Goal: Task Accomplishment & Management: Use online tool/utility

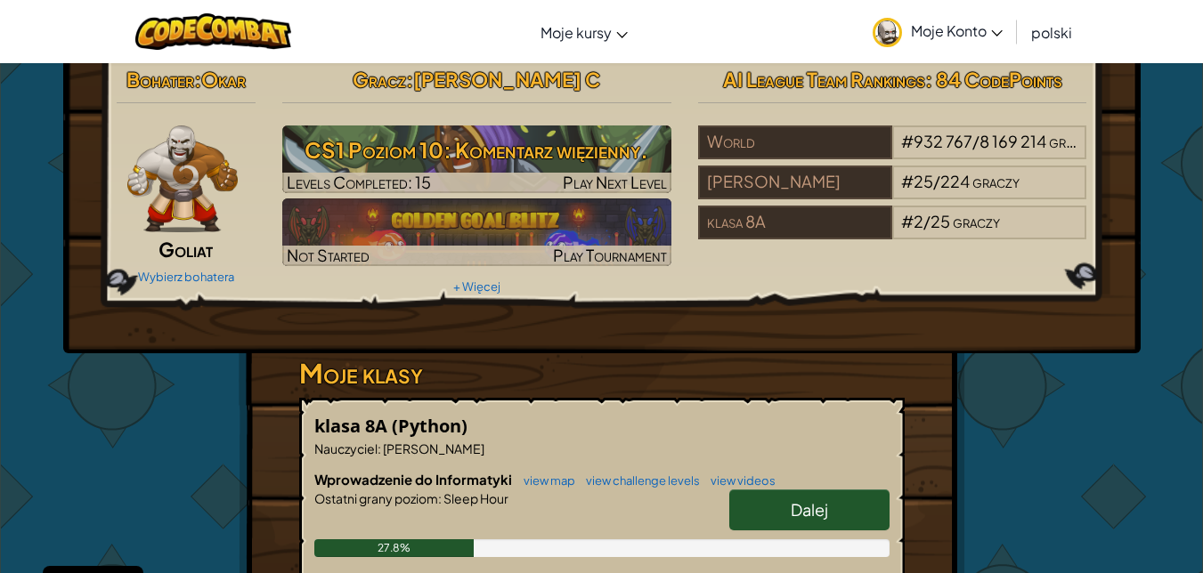
scroll to position [47, 0]
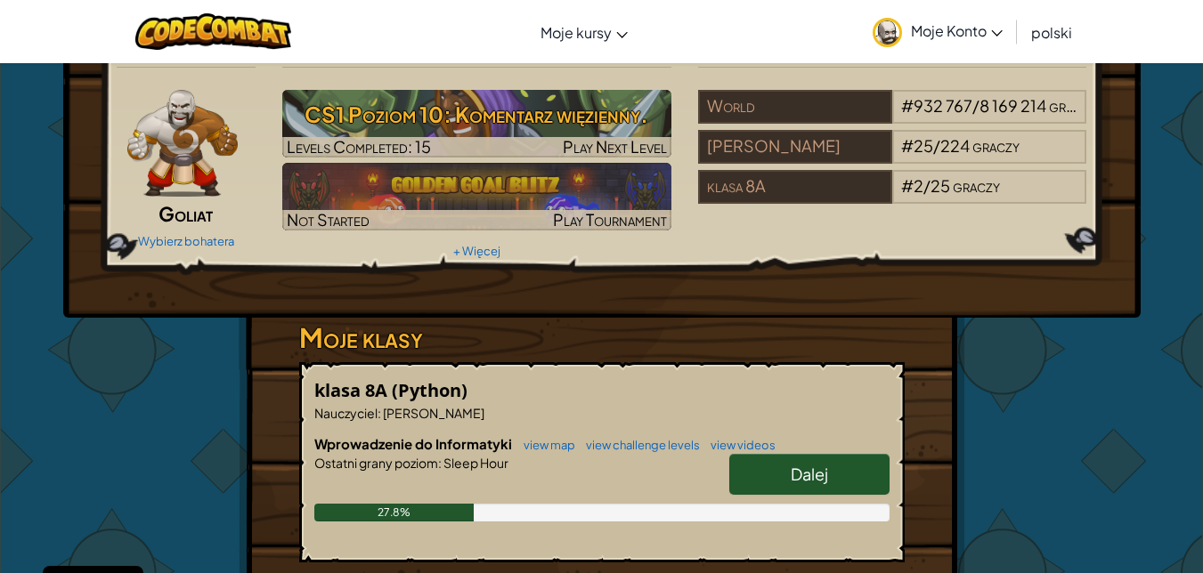
click at [821, 472] on span "Dalej" at bounding box center [809, 474] width 37 height 20
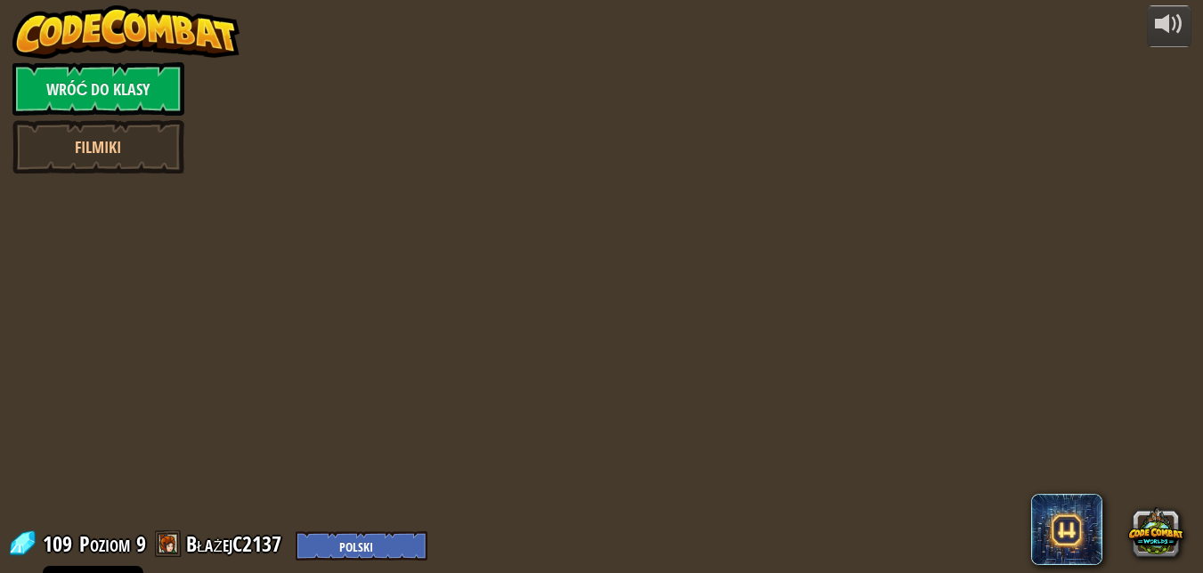
select select "pl"
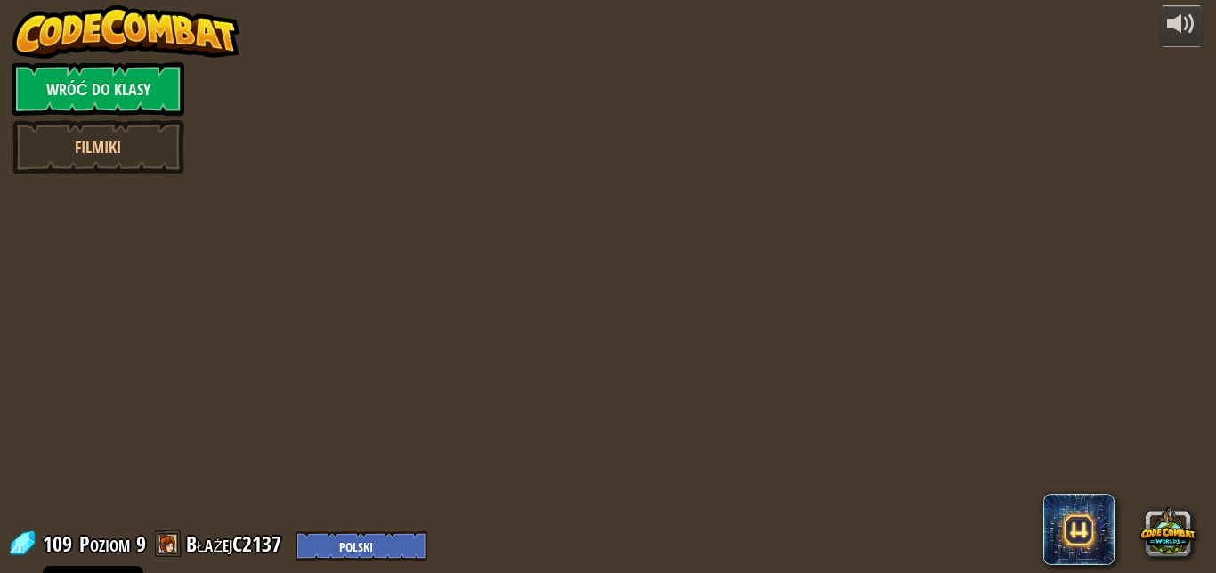
select select "pl"
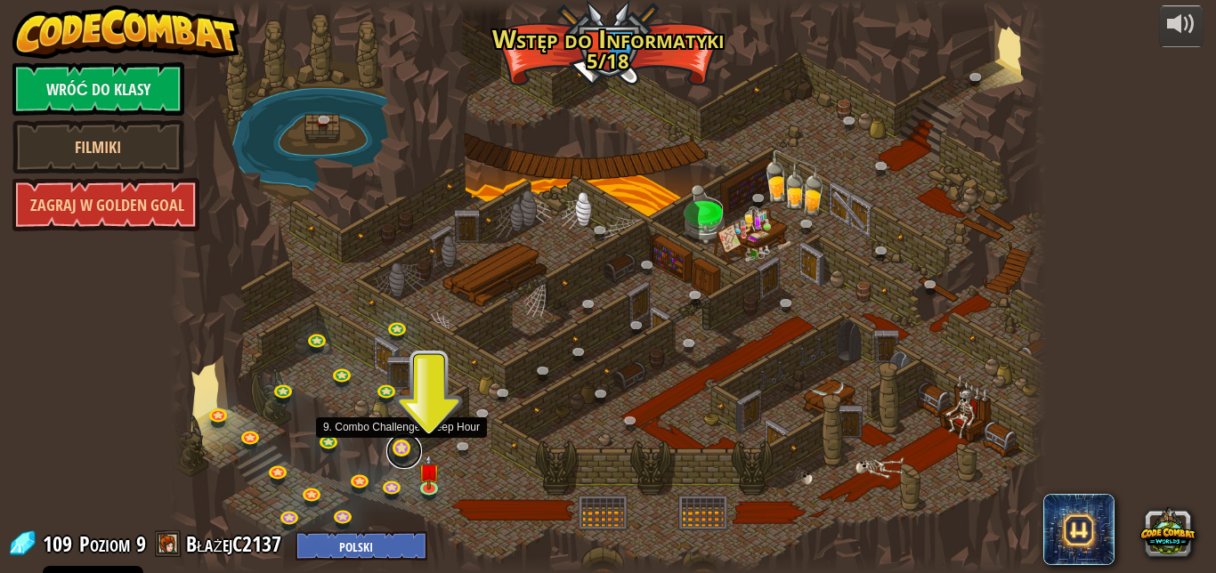
click at [399, 451] on link at bounding box center [404, 452] width 36 height 36
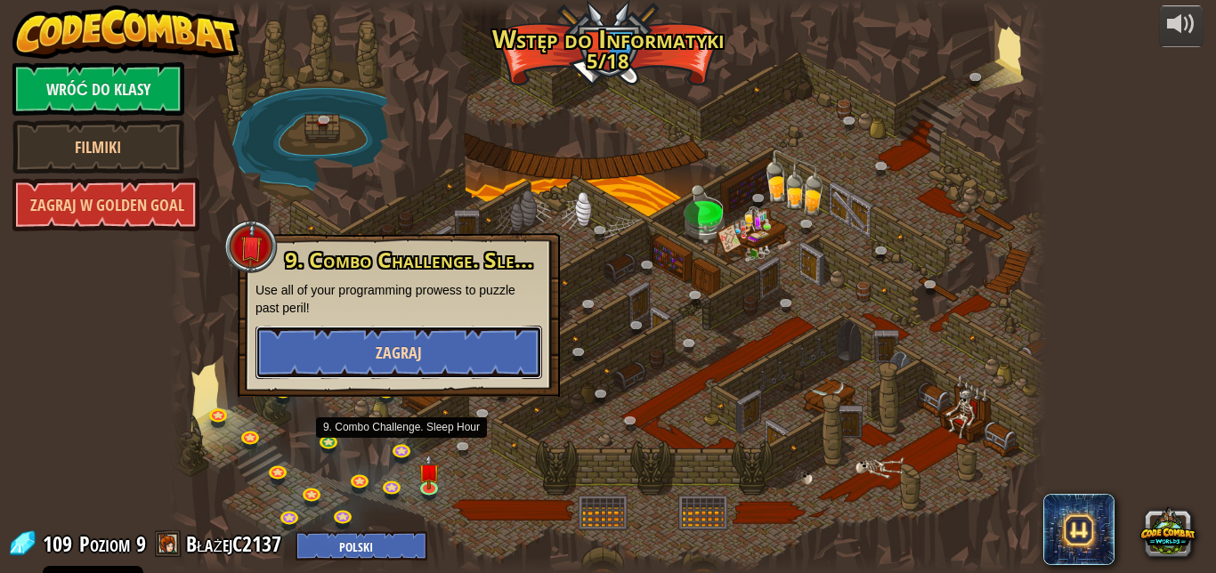
click at [416, 338] on button "Zagraj" at bounding box center [399, 352] width 287 height 53
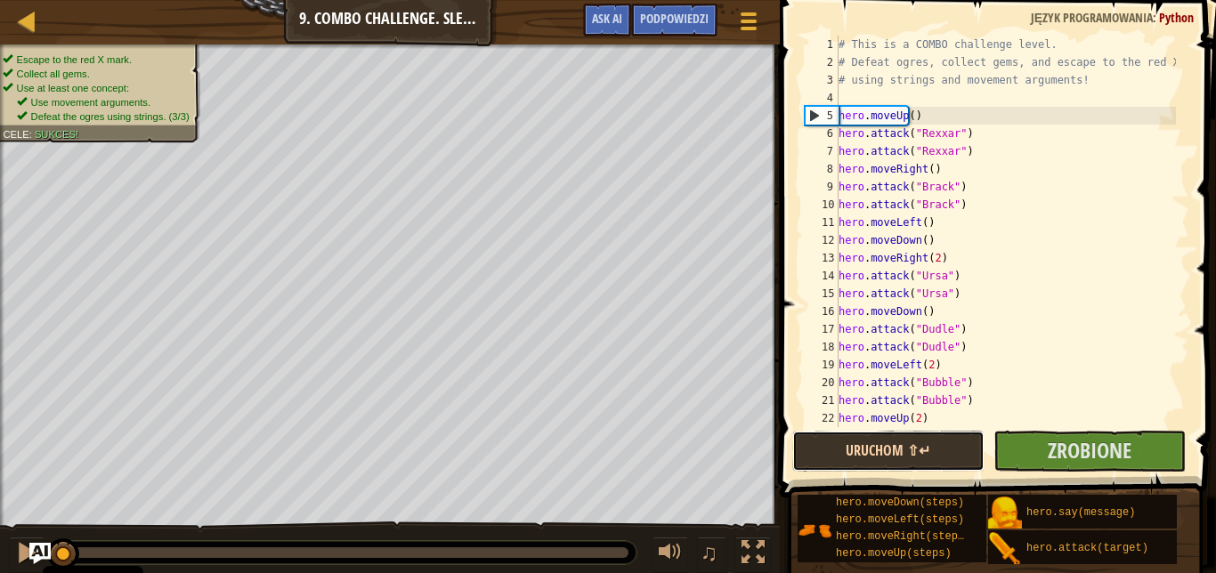
click at [943, 458] on button "Uruchom ⇧↵" at bounding box center [889, 451] width 192 height 41
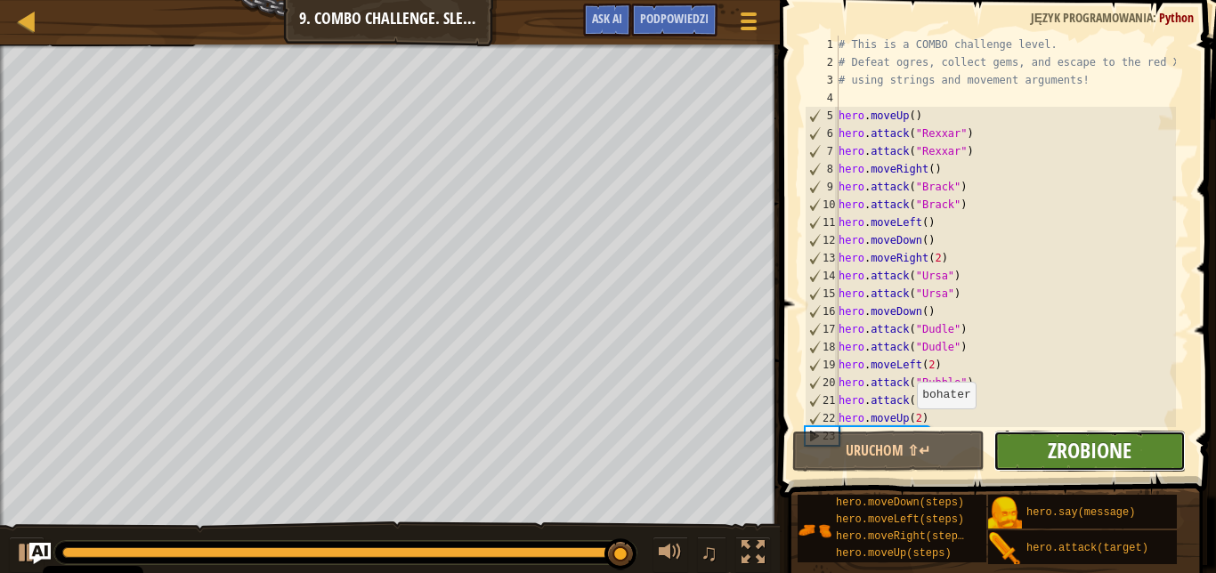
click at [1093, 447] on span "Zrobione" at bounding box center [1090, 450] width 84 height 28
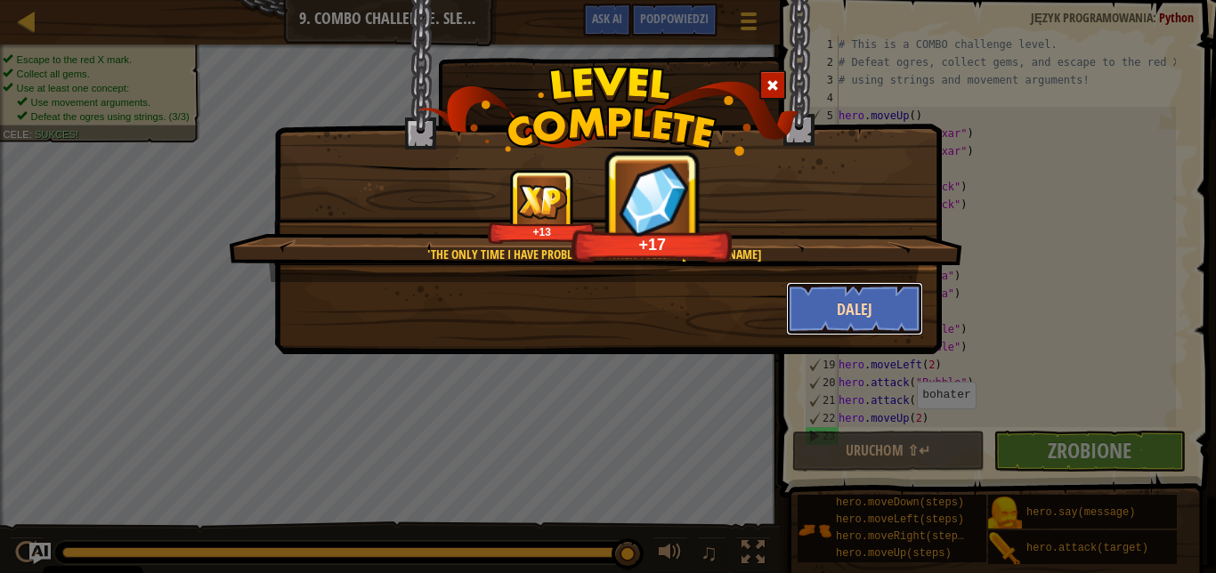
click at [857, 315] on button "Dalej" at bounding box center [855, 308] width 138 height 53
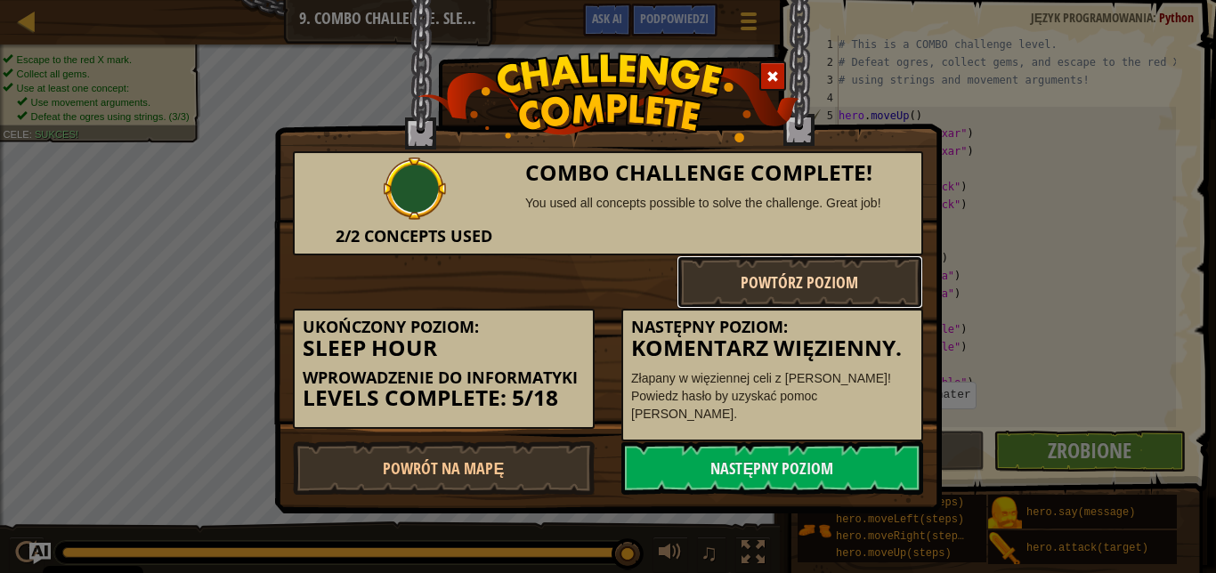
click at [862, 303] on button "Powtórz poziom" at bounding box center [801, 282] width 248 height 53
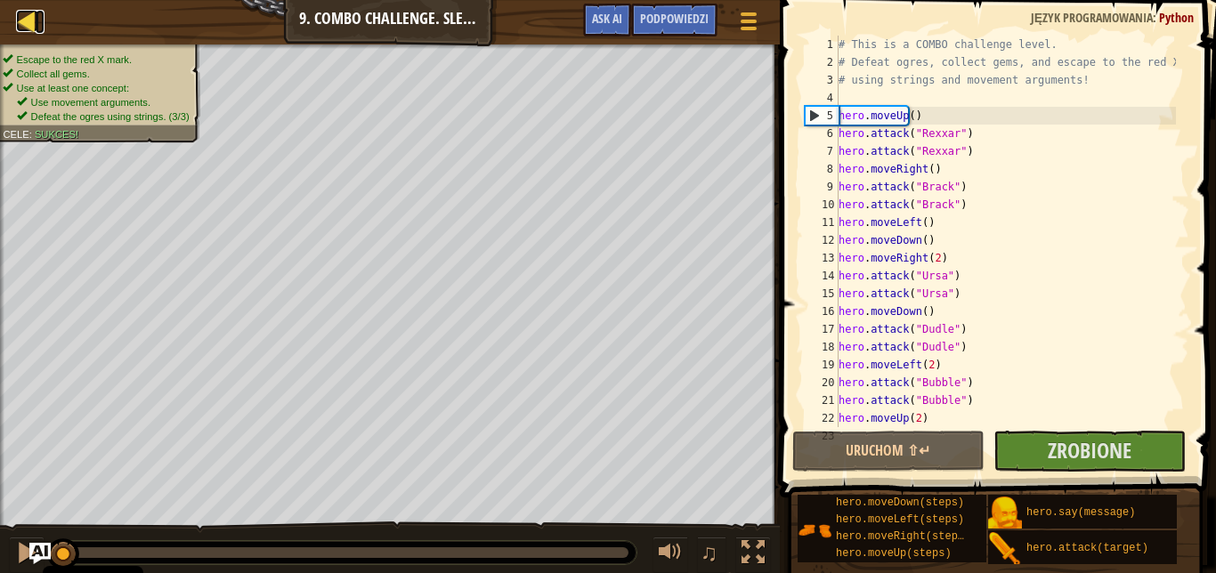
click at [22, 18] on div at bounding box center [27, 21] width 22 height 22
select select "pl"
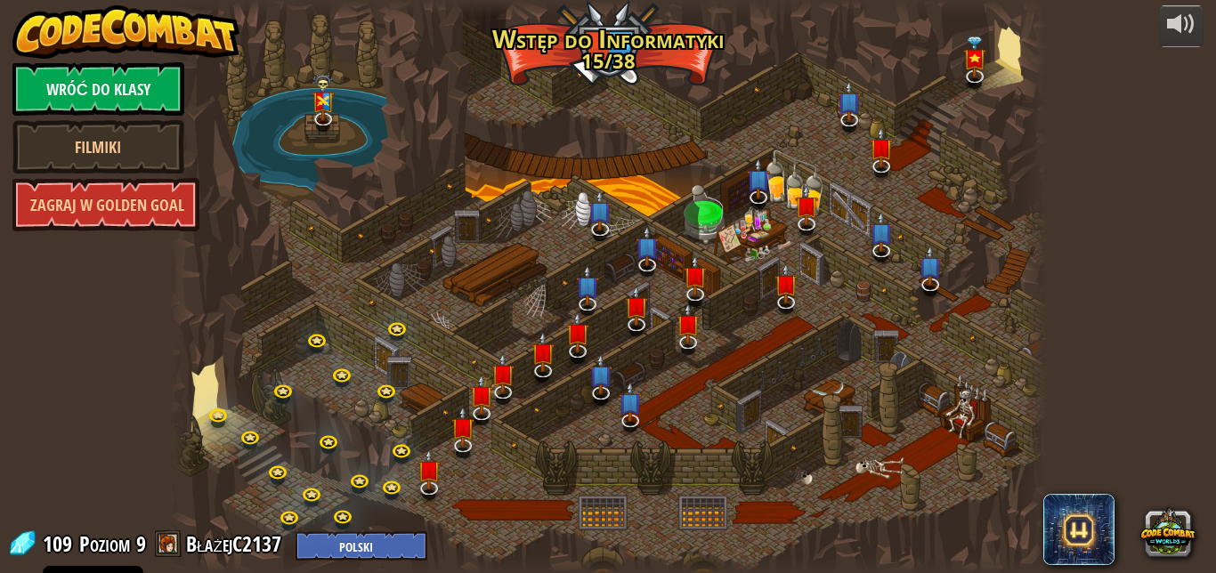
select select "pl"
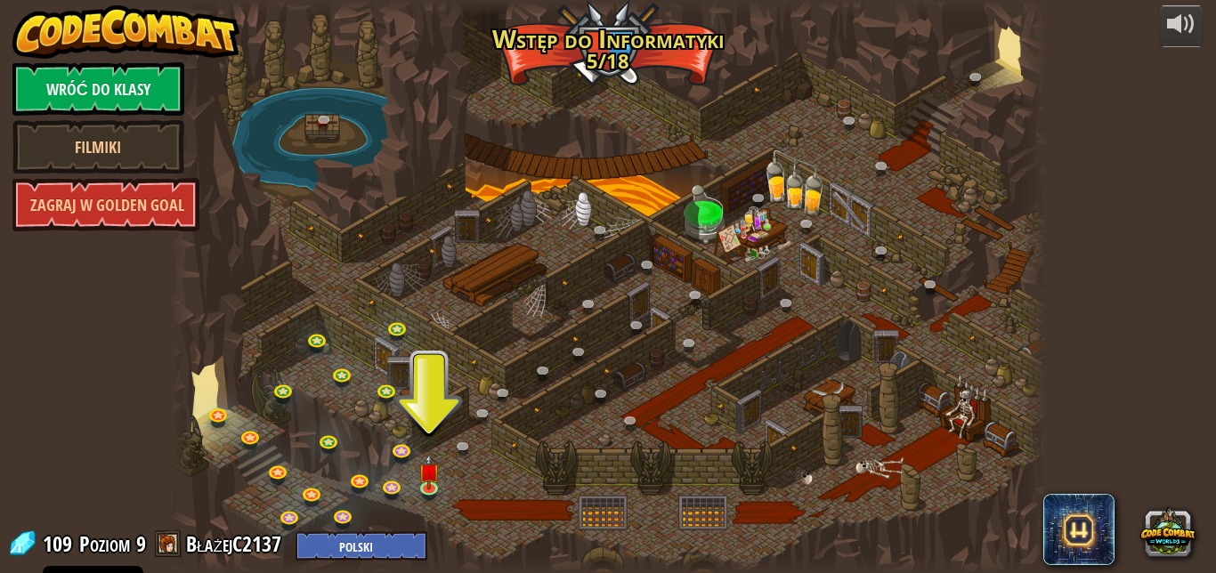
click at [457, 488] on div at bounding box center [607, 286] width 877 height 573
drag, startPoint x: 474, startPoint y: 472, endPoint x: 474, endPoint y: 508, distance: 35.6
click at [474, 508] on div at bounding box center [607, 286] width 877 height 573
